Goal: Find specific page/section: Find specific page/section

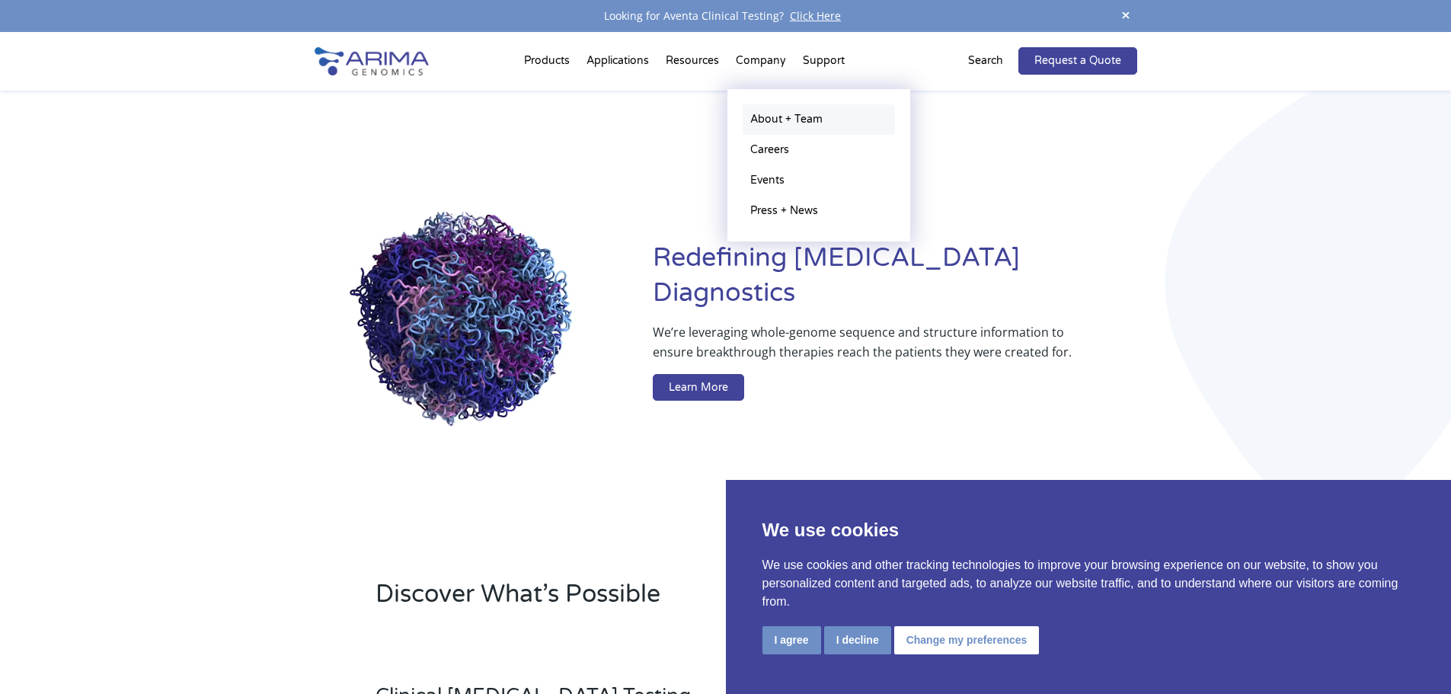
click at [768, 127] on link "About + Team" at bounding box center [819, 119] width 152 height 30
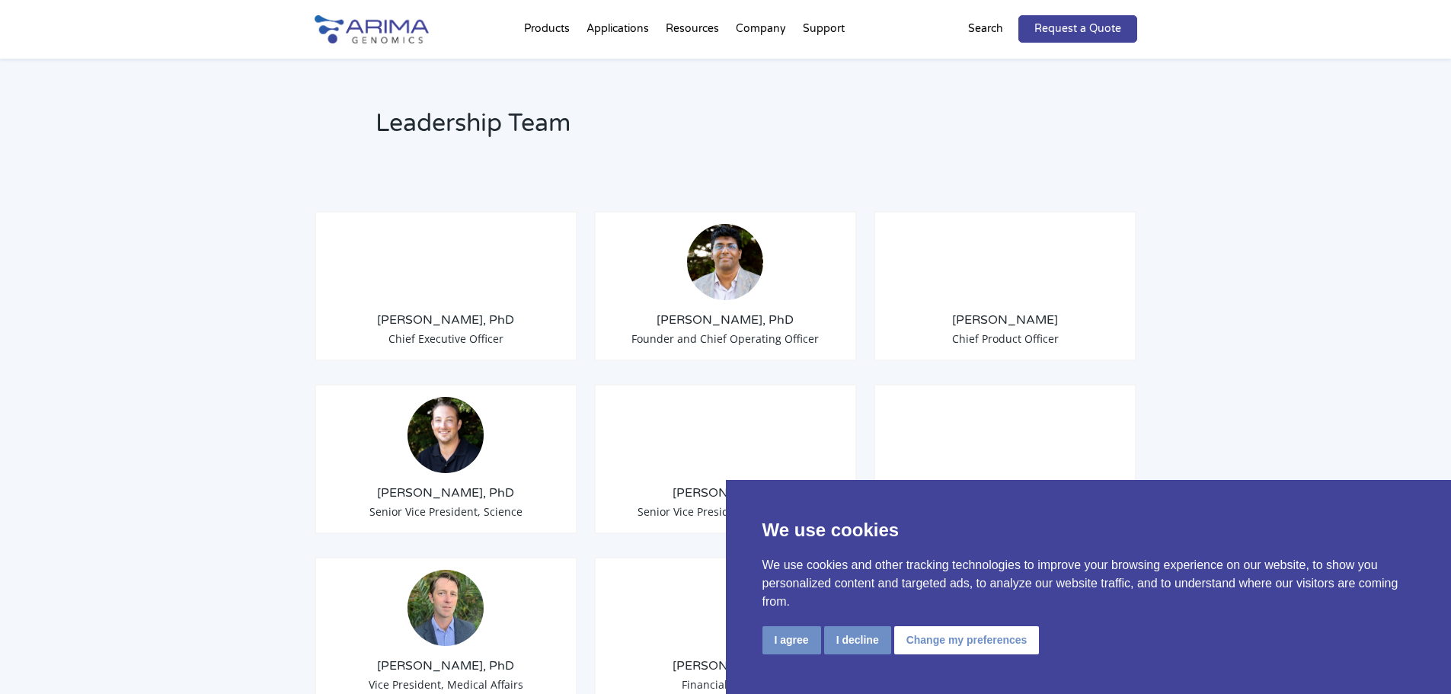
scroll to position [1097, 0]
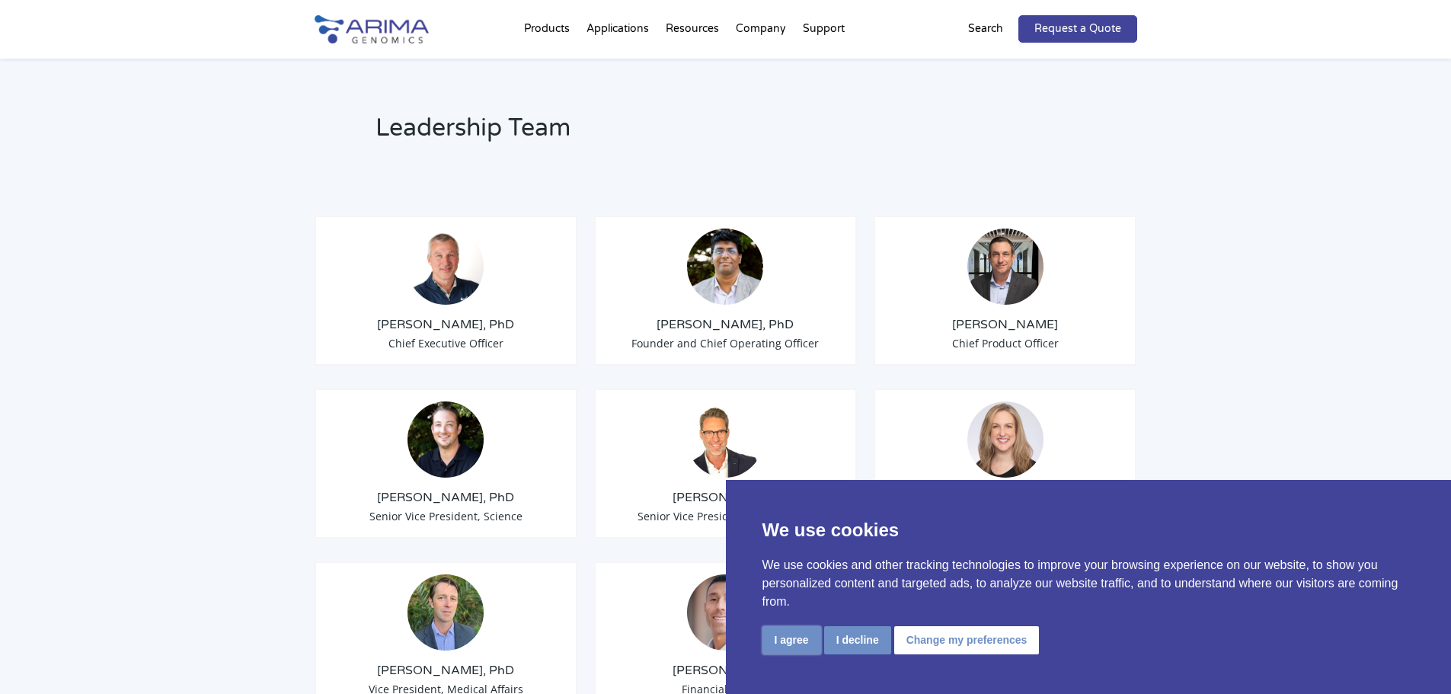
click at [793, 637] on button "I agree" at bounding box center [791, 640] width 59 height 28
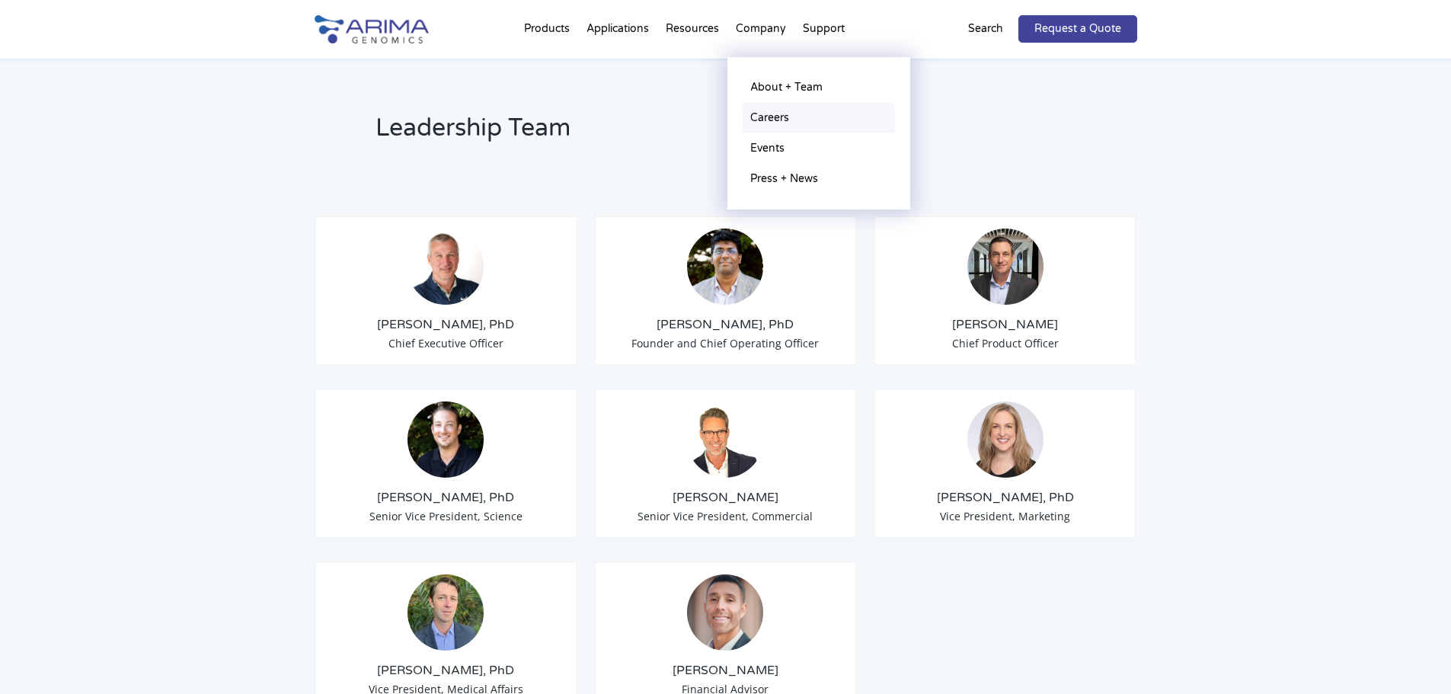
click at [771, 122] on link "Careers" at bounding box center [819, 118] width 152 height 30
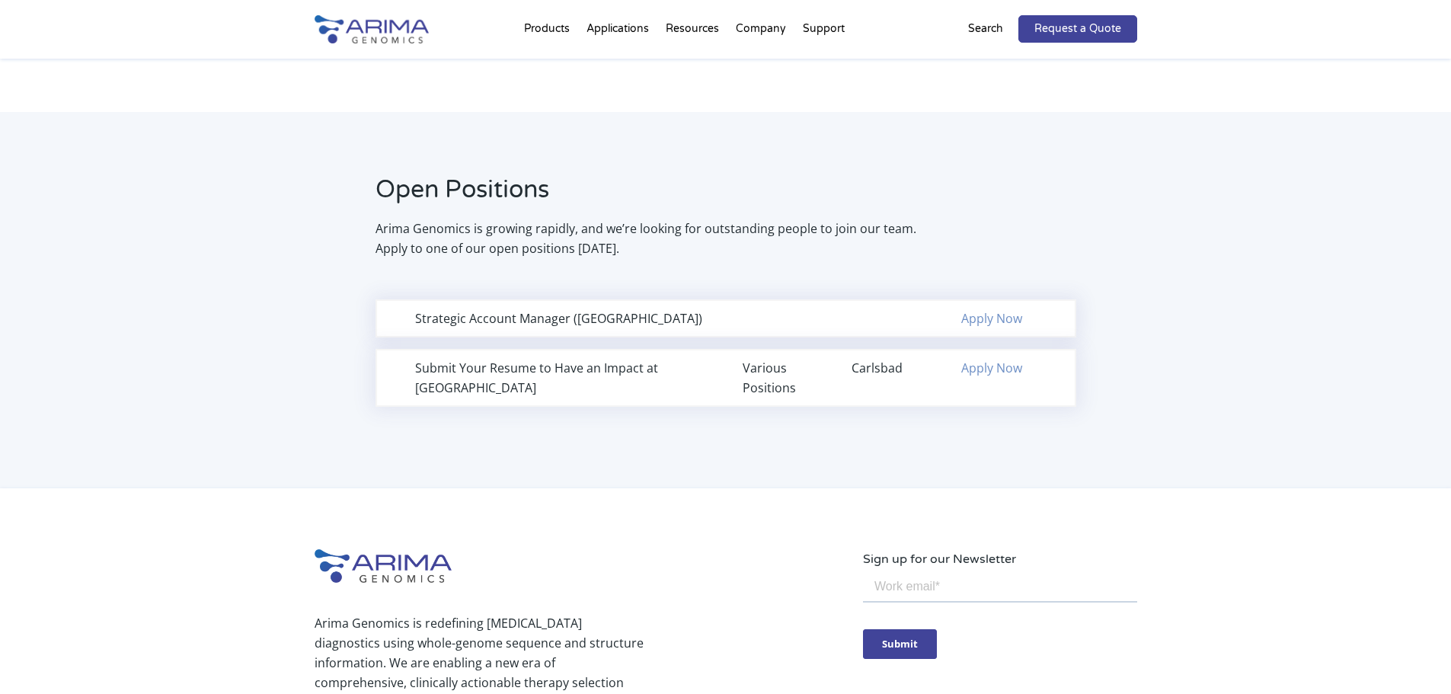
scroll to position [892, 0]
